Goal: Register for event/course

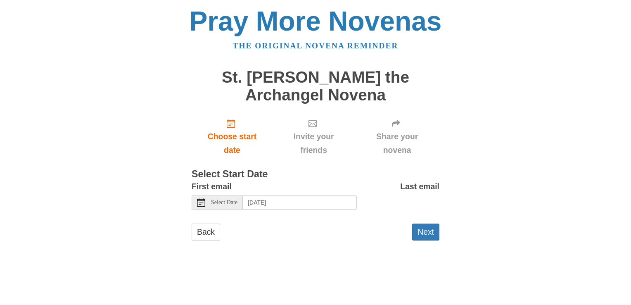
click at [237, 203] on span "Select Date" at bounding box center [224, 202] width 26 height 6
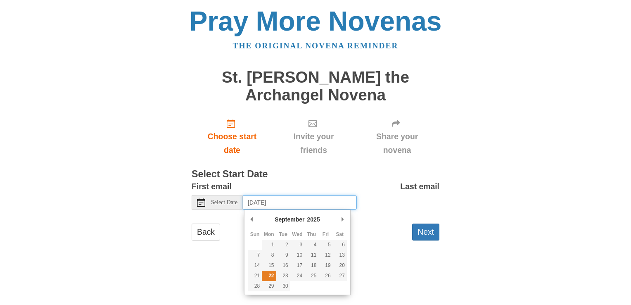
type input "[DATE]"
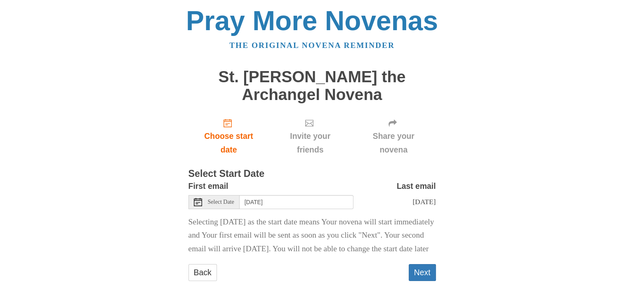
scroll to position [21, 0]
click at [414, 271] on button "Next" at bounding box center [422, 272] width 27 height 17
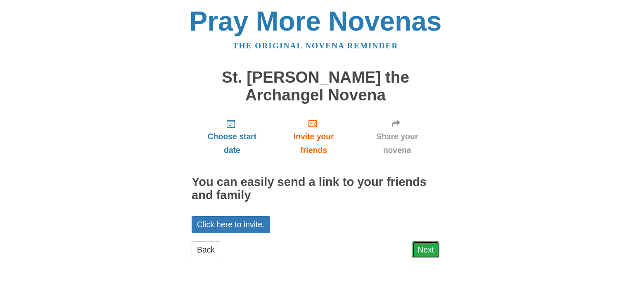
click at [424, 248] on link "Next" at bounding box center [425, 249] width 27 height 17
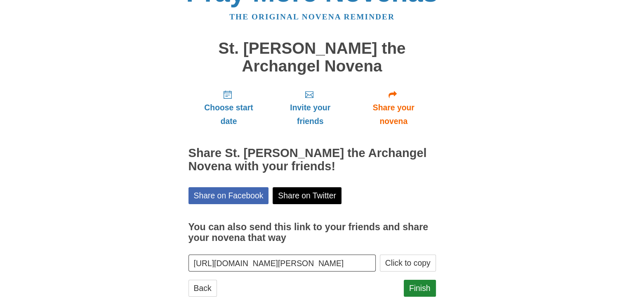
scroll to position [44, 0]
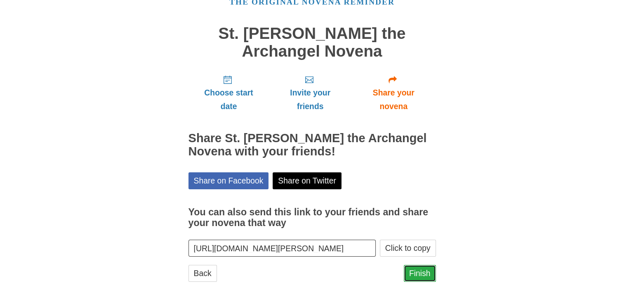
click at [416, 274] on link "Finish" at bounding box center [420, 273] width 32 height 17
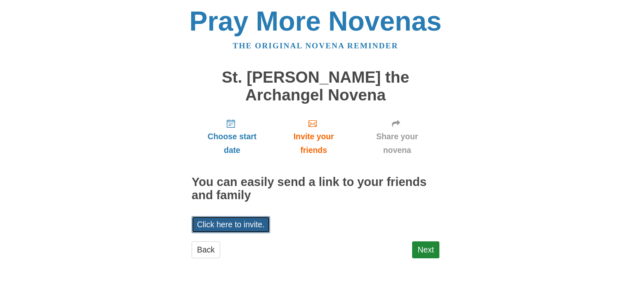
click at [248, 221] on link "Click here to invite." at bounding box center [231, 224] width 78 height 17
